Goal: Entertainment & Leisure: Consume media (video, audio)

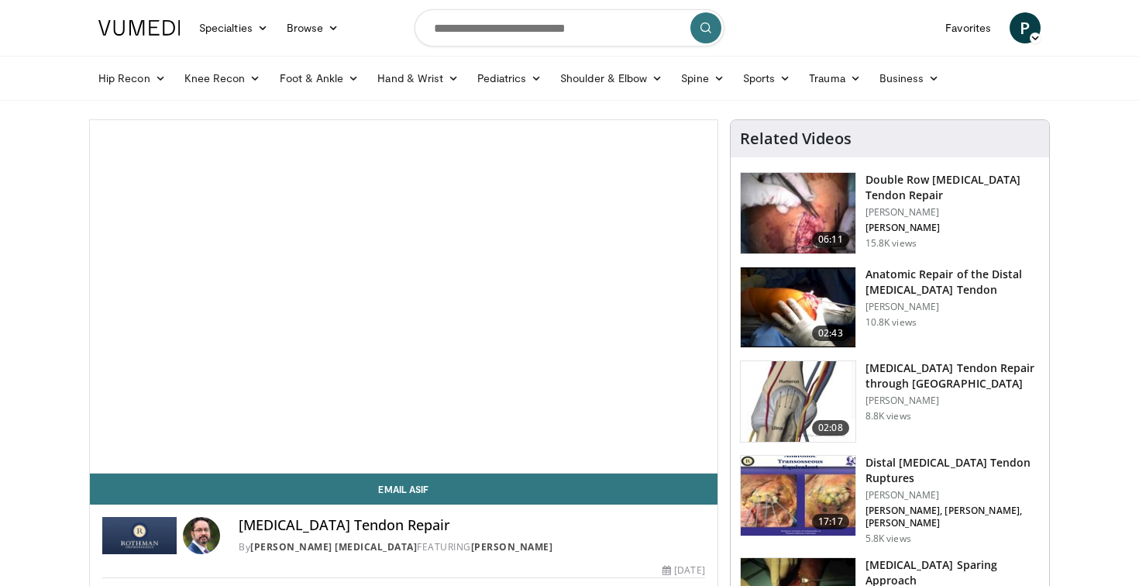
scroll to position [41, 0]
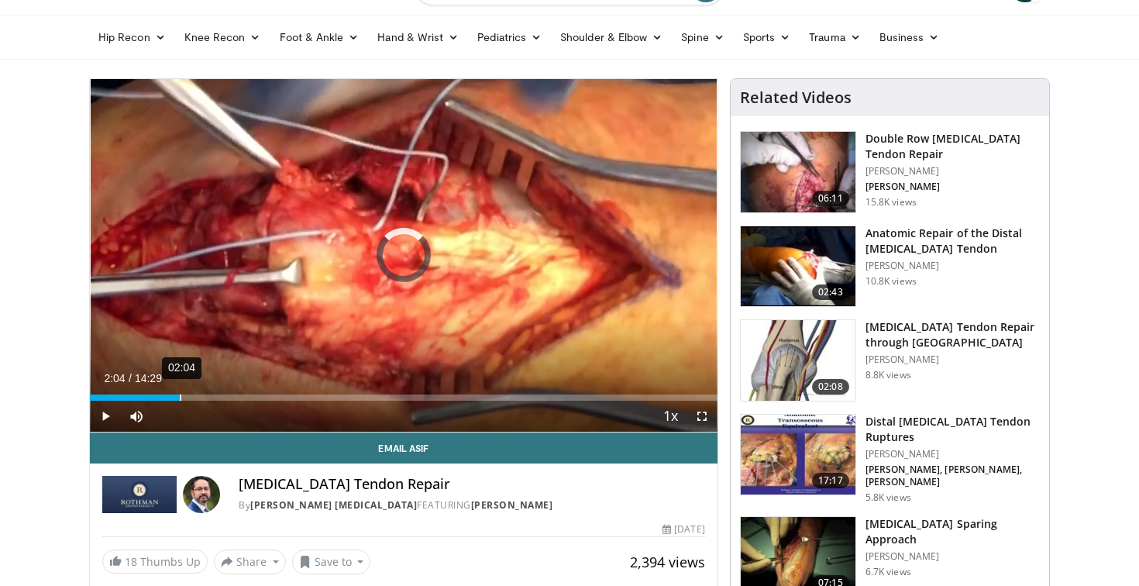
click at [180, 398] on div "02:04" at bounding box center [181, 398] width 2 height 6
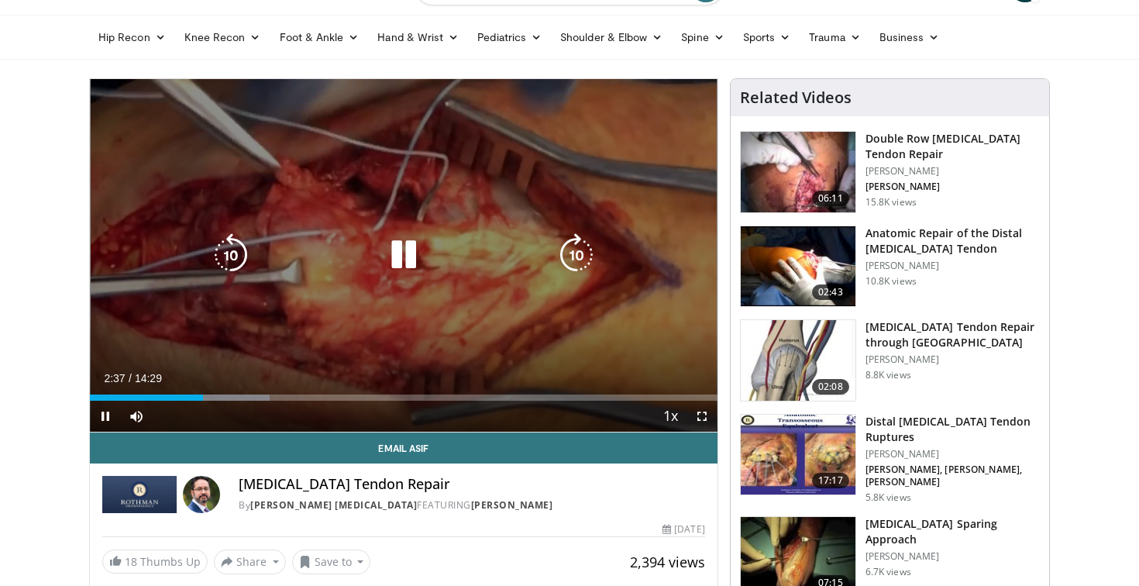
click at [408, 270] on icon "Video Player" at bounding box center [403, 254] width 43 height 43
click at [406, 275] on icon "Video Player" at bounding box center [403, 254] width 43 height 43
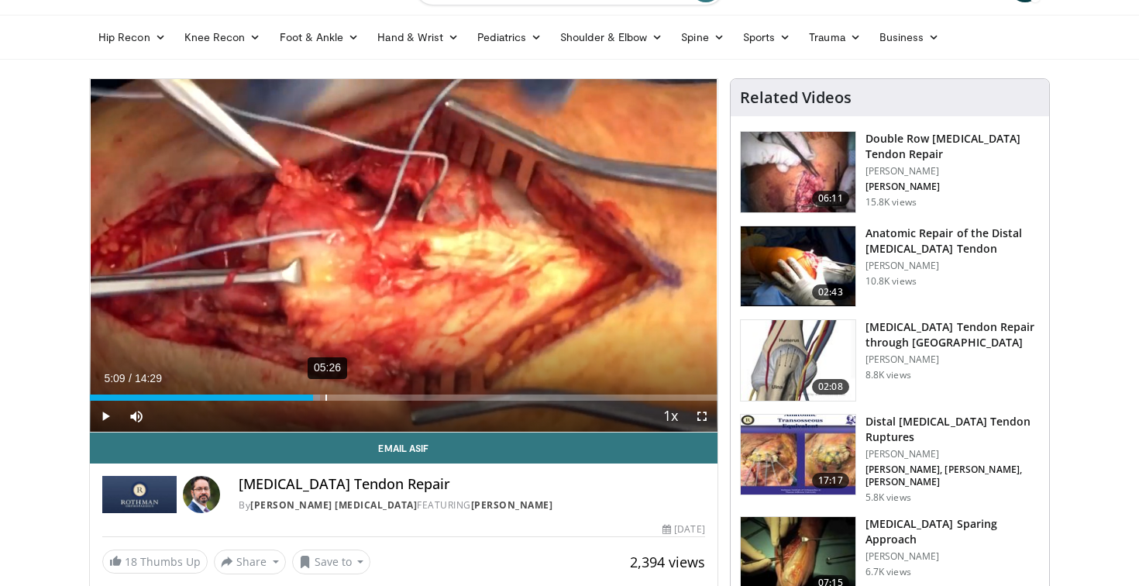
click at [326, 398] on div "05:26" at bounding box center [327, 398] width 2 height 6
click at [457, 398] on div "08:27" at bounding box center [458, 398] width 2 height 6
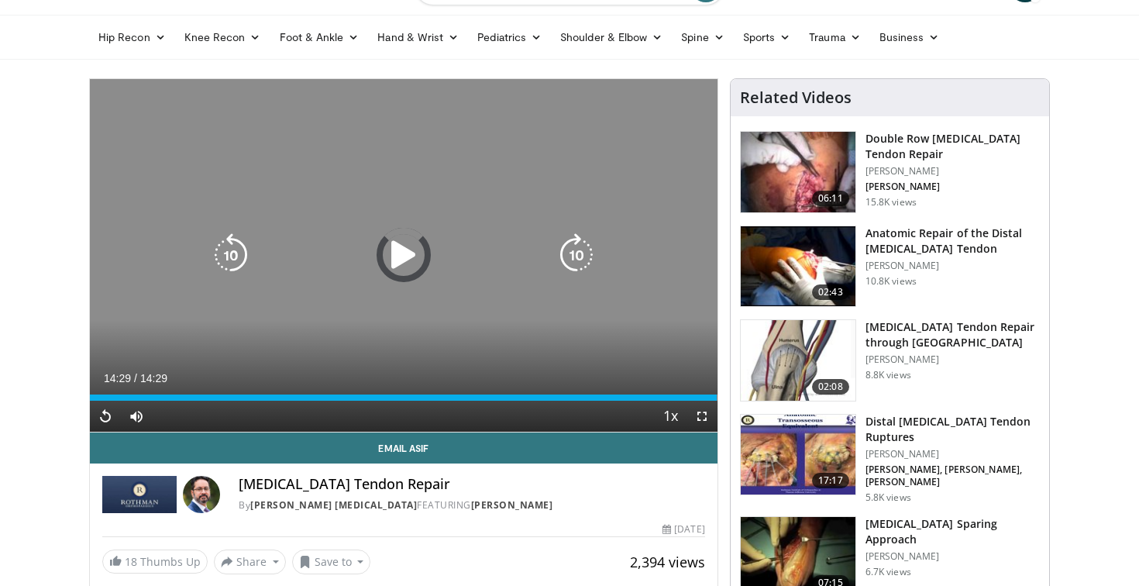
click at [307, 291] on div "10 seconds Tap to unmute" at bounding box center [404, 255] width 628 height 353
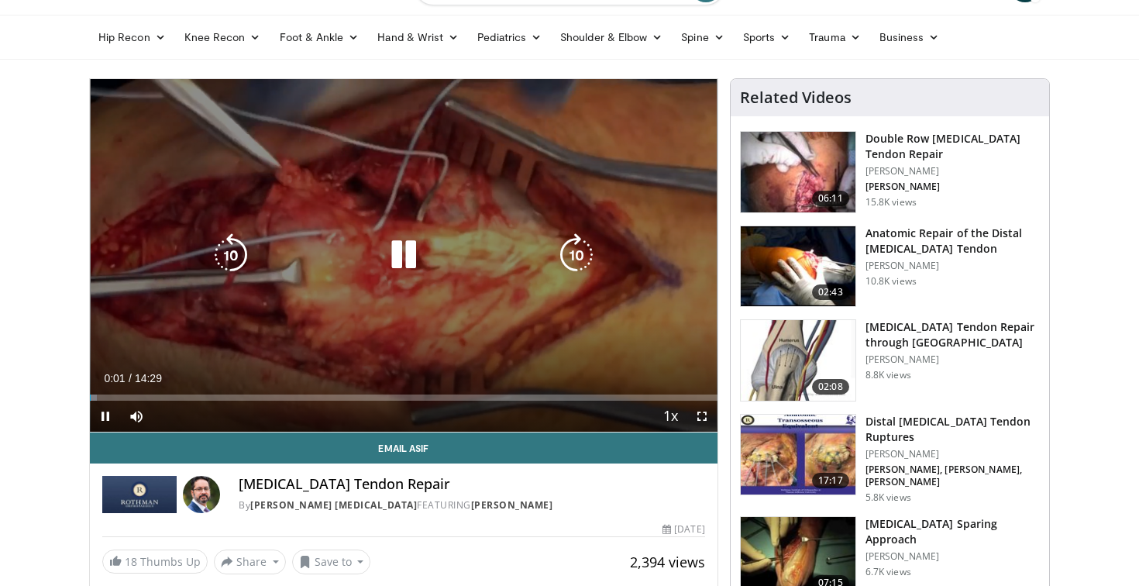
click at [410, 246] on icon "Video Player" at bounding box center [403, 254] width 43 height 43
